Goal: Task Accomplishment & Management: Complete application form

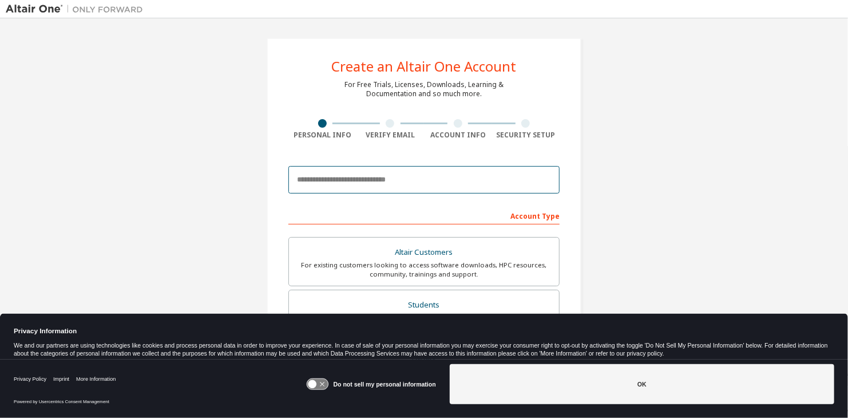
click at [417, 166] on input "email" at bounding box center [423, 179] width 271 height 27
click at [420, 171] on input "email" at bounding box center [423, 179] width 271 height 27
click at [482, 178] on input "*" at bounding box center [423, 179] width 271 height 27
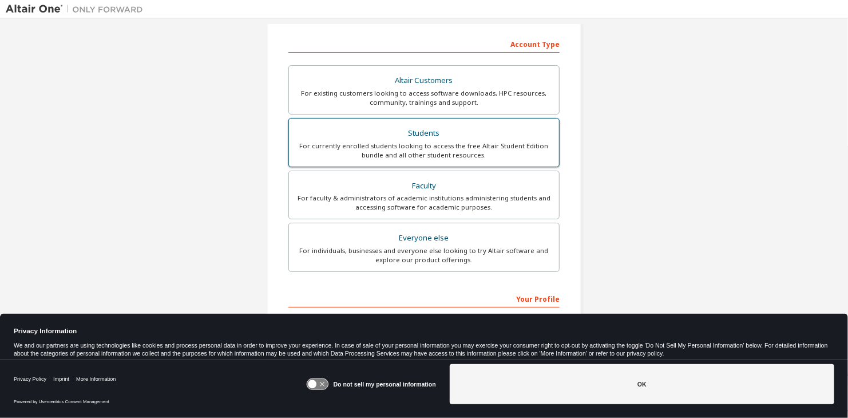
type input "**********"
click at [464, 139] on div "Students" at bounding box center [424, 133] width 256 height 16
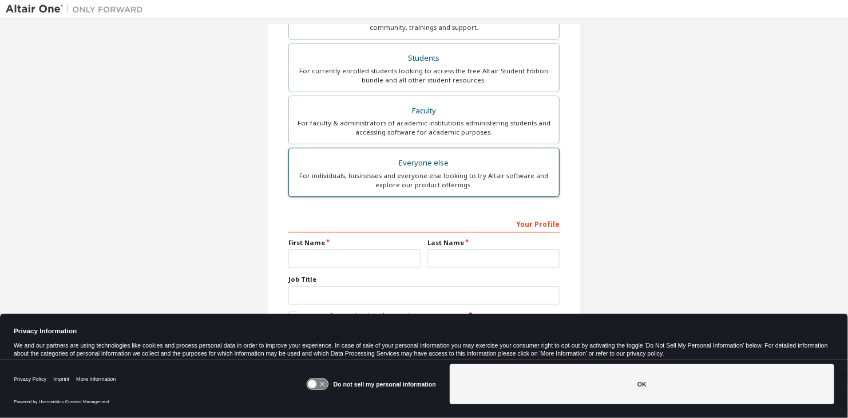
scroll to position [248, 0]
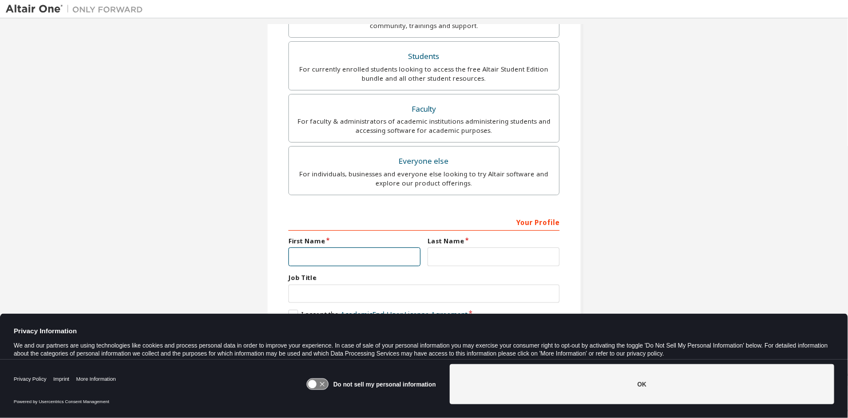
click at [364, 248] on input "text" at bounding box center [354, 256] width 132 height 19
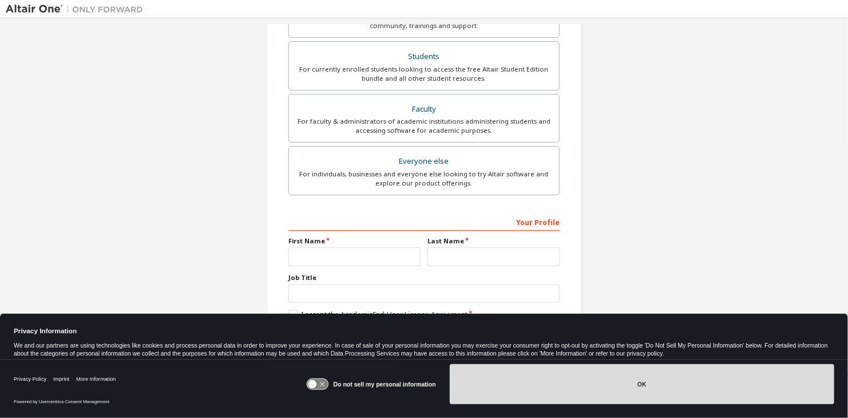
click at [586, 376] on button "OK" at bounding box center [642, 384] width 384 height 40
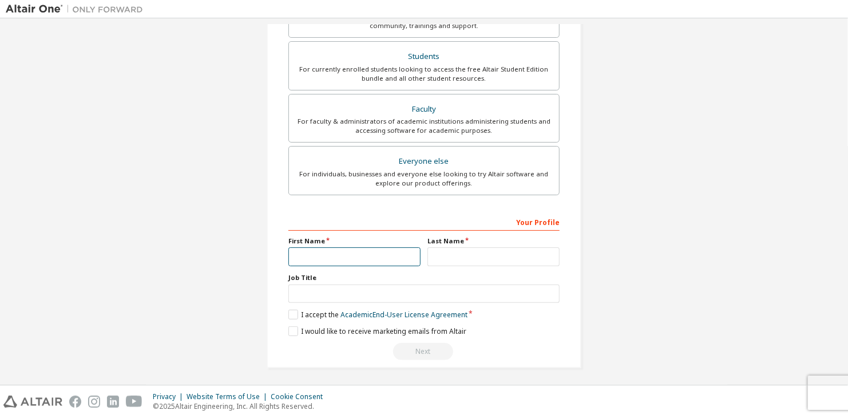
click at [347, 255] on input "text" at bounding box center [354, 256] width 132 height 19
type input "********"
click at [508, 256] on input "text" at bounding box center [493, 256] width 132 height 19
type input "******"
click at [288, 310] on label "I accept the Academic End-User License Agreement" at bounding box center [377, 315] width 179 height 10
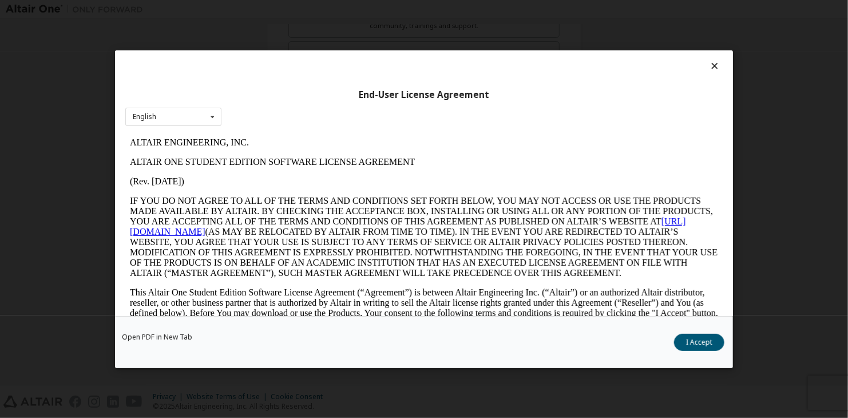
scroll to position [0, 0]
click at [705, 352] on div "Open PDF in New Tab I Accept" at bounding box center [424, 342] width 618 height 52
click at [701, 350] on button "I Accept" at bounding box center [699, 342] width 50 height 17
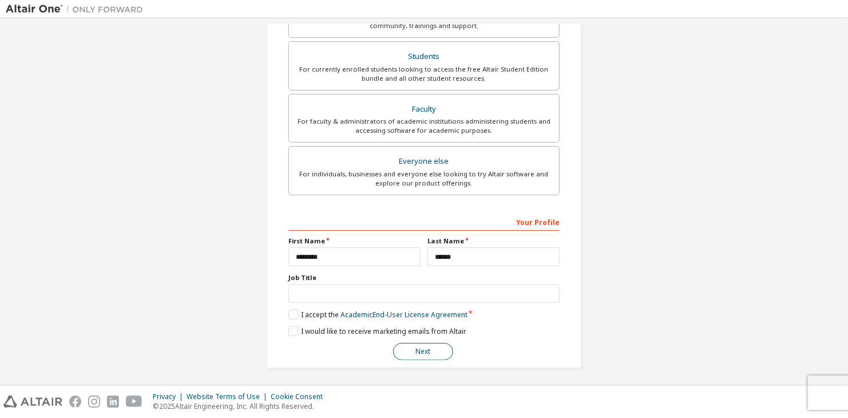
click at [439, 352] on button "Next" at bounding box center [423, 351] width 60 height 17
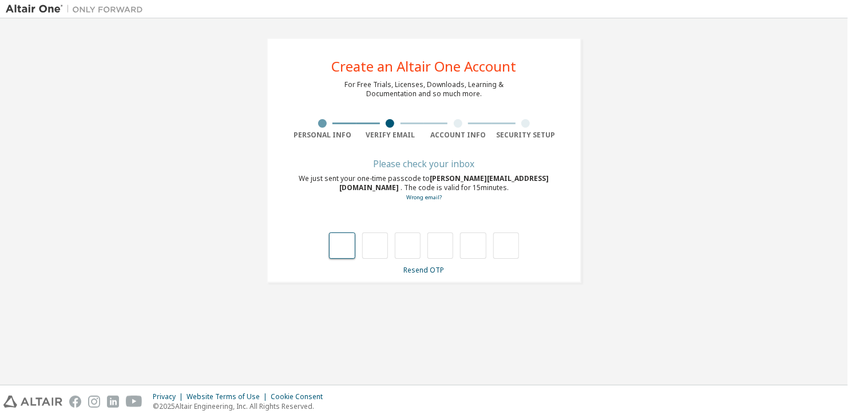
type input "*"
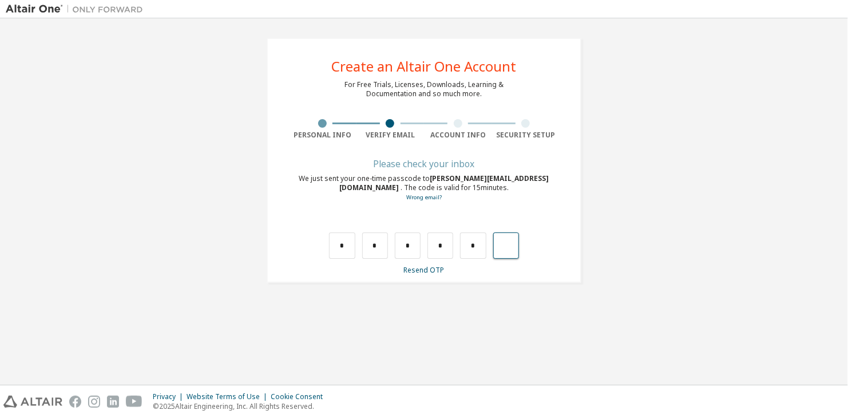
type input "*"
